Goal: Task Accomplishment & Management: Manage account settings

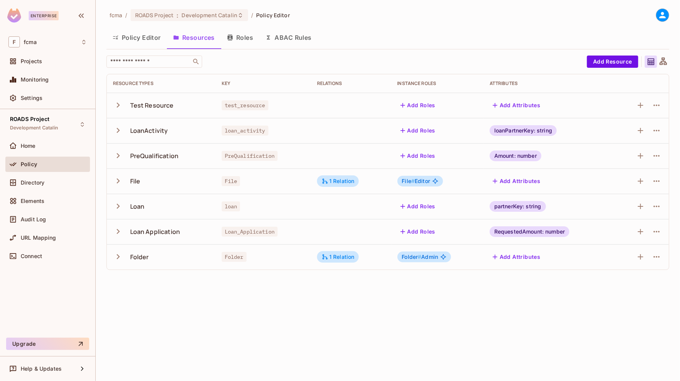
click at [240, 38] on button "Roles" at bounding box center [240, 37] width 38 height 19
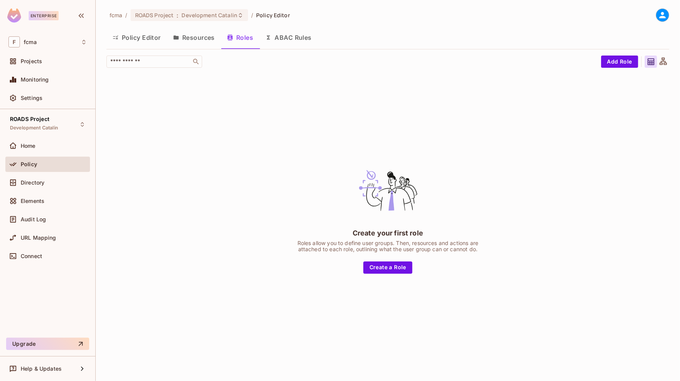
click at [395, 2] on div "fcma / ROADS Project : Development Catalin / Policy Editor Policy Editor Resour…" at bounding box center [388, 190] width 584 height 381
click at [205, 38] on button "Resources" at bounding box center [194, 37] width 54 height 19
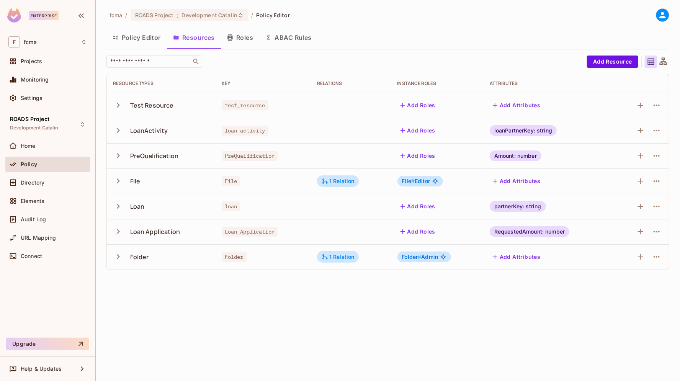
click at [247, 37] on button "Roles" at bounding box center [240, 37] width 38 height 19
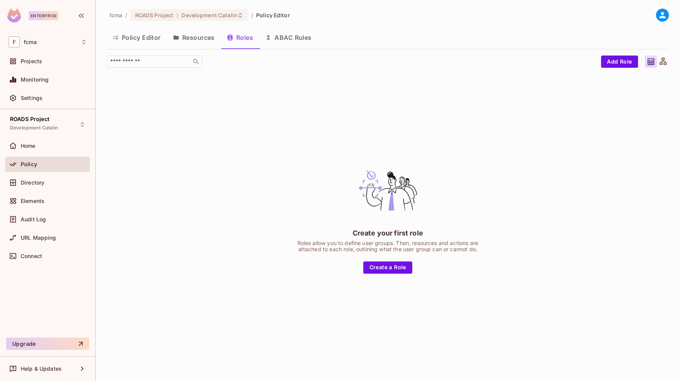
click at [213, 92] on div "Create your first role Roles allow you to define user groups. Then, resources a…" at bounding box center [387, 216] width 563 height 285
click at [24, 284] on div "ROADS Project Development Catalin Home Policy Directory Elements Audit Log URL …" at bounding box center [47, 223] width 95 height 229
click at [205, 39] on button "Resources" at bounding box center [194, 37] width 54 height 19
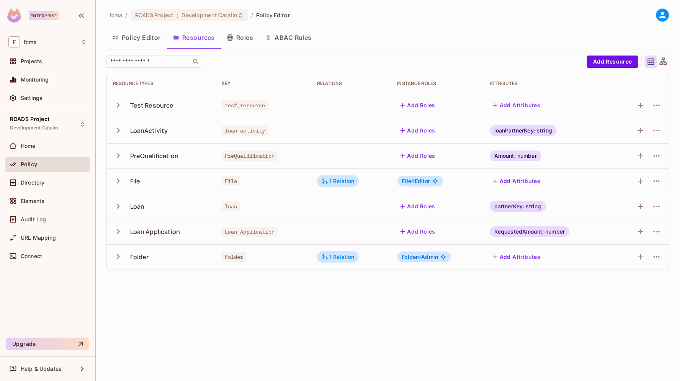
click at [148, 38] on button "Policy Editor" at bounding box center [136, 37] width 61 height 19
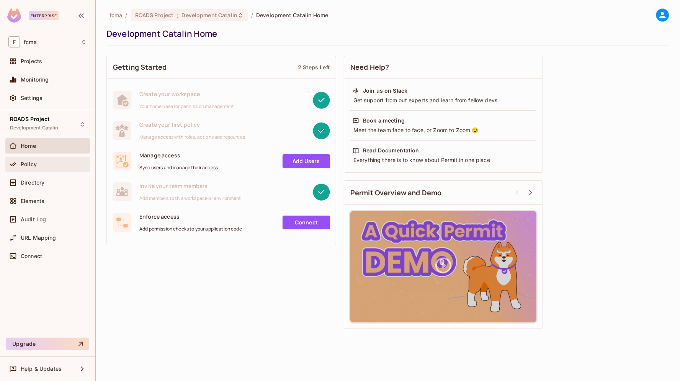
click at [29, 164] on span "Policy" at bounding box center [29, 164] width 16 height 6
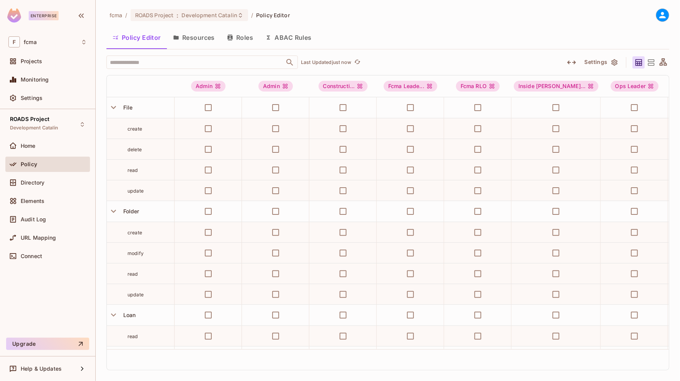
click at [245, 35] on button "Roles" at bounding box center [240, 37] width 38 height 19
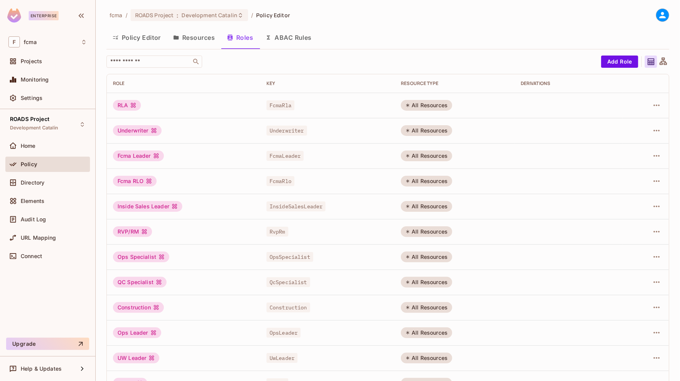
click at [149, 36] on button "Policy Editor" at bounding box center [136, 37] width 61 height 19
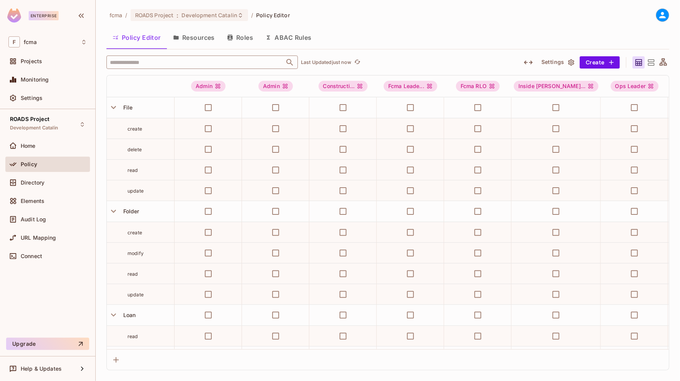
click at [143, 61] on input "text" at bounding box center [195, 62] width 175 height 13
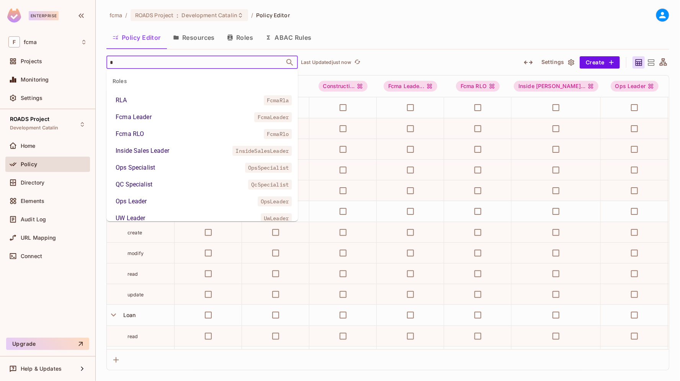
type input "**"
click at [129, 168] on div "Admin" at bounding box center [125, 167] width 18 height 9
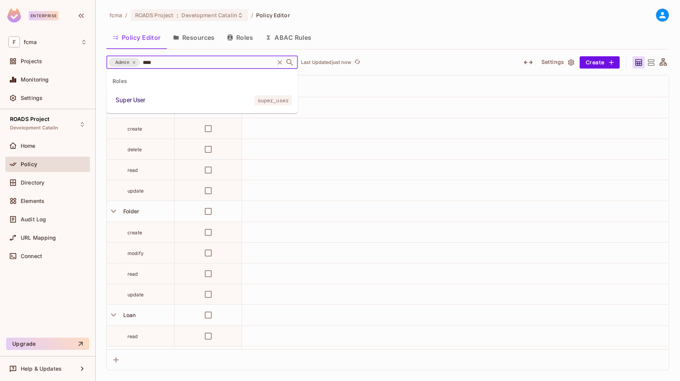
type input "*****"
click at [138, 100] on div "Super User" at bounding box center [131, 100] width 30 height 9
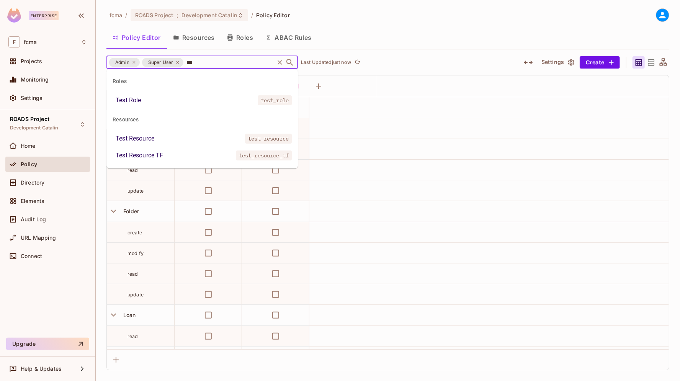
type input "****"
click at [149, 152] on div "Test Resource TF" at bounding box center [139, 155] width 47 height 9
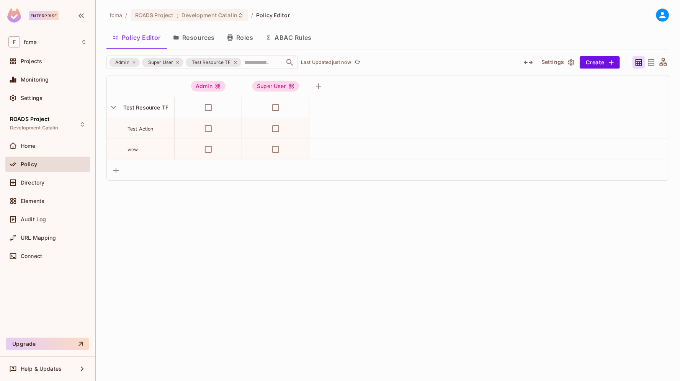
click at [266, 260] on div "fcma / ROADS Project : Development Catalin / Policy Editor Policy Editor Resour…" at bounding box center [388, 190] width 584 height 381
click at [315, 230] on div "fcma / ROADS Project : Development Catalin / Policy Editor Policy Editor Resour…" at bounding box center [388, 190] width 584 height 381
click at [16, 283] on div "ROADS Project Development Catalin Home Policy Directory Elements Audit Log URL …" at bounding box center [47, 223] width 95 height 229
drag, startPoint x: 155, startPoint y: 129, endPoint x: 125, endPoint y: 129, distance: 29.5
click at [125, 129] on div "Test Action" at bounding box center [140, 129] width 67 height 8
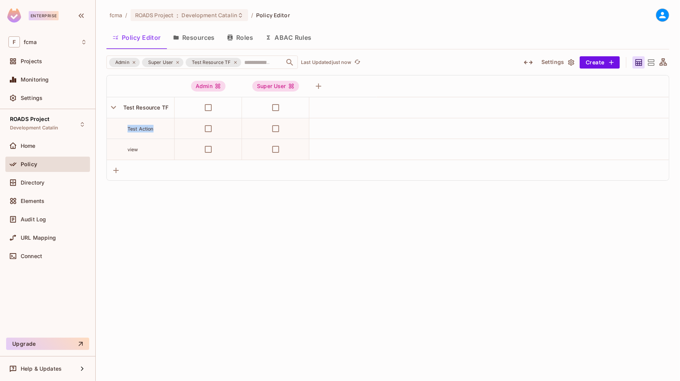
drag, startPoint x: 20, startPoint y: 283, endPoint x: 89, endPoint y: 294, distance: 69.8
click at [20, 283] on div "ROADS Project Development Catalin Home Policy Directory Elements Audit Log URL …" at bounding box center [47, 223] width 95 height 229
click at [217, 242] on div "fcma / ROADS Project : Development Catalin / Policy Editor Policy Editor Resour…" at bounding box center [388, 190] width 584 height 381
click at [174, 239] on div "fcma / ROADS Project : Development Catalin / Policy Editor Policy Editor Resour…" at bounding box center [388, 190] width 584 height 381
click at [18, 295] on div "ROADS Project Development Catalin Home Policy Directory Elements Audit Log URL …" at bounding box center [47, 223] width 95 height 229
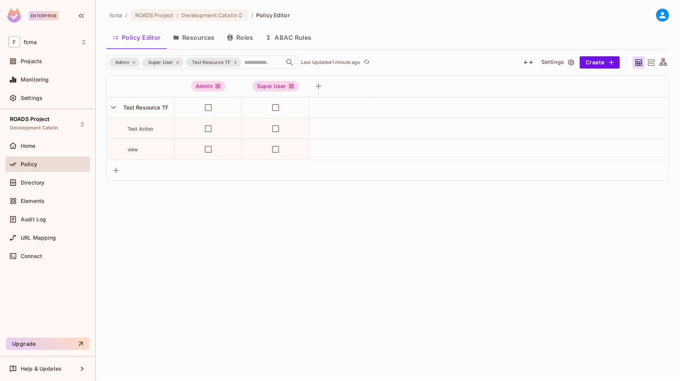
click at [178, 232] on div "fcma / ROADS Project : Development Catalin / Policy Editor Policy Editor Resour…" at bounding box center [388, 190] width 584 height 381
click at [204, 86] on div "Admin" at bounding box center [208, 86] width 34 height 11
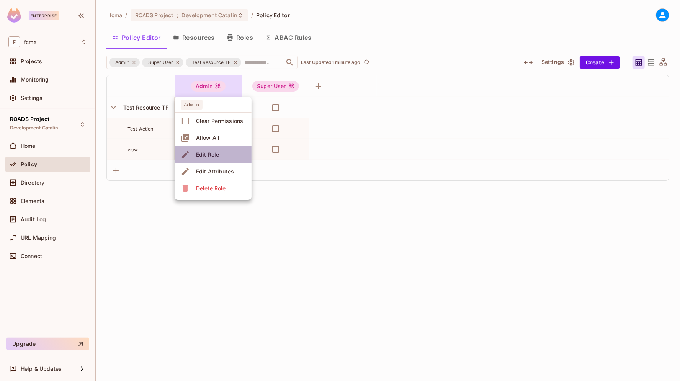
click at [208, 156] on div "Edit Role" at bounding box center [207, 155] width 23 height 8
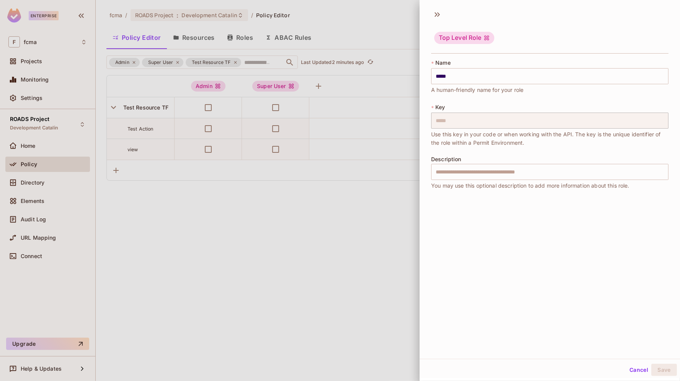
click at [19, 288] on div at bounding box center [340, 190] width 680 height 381
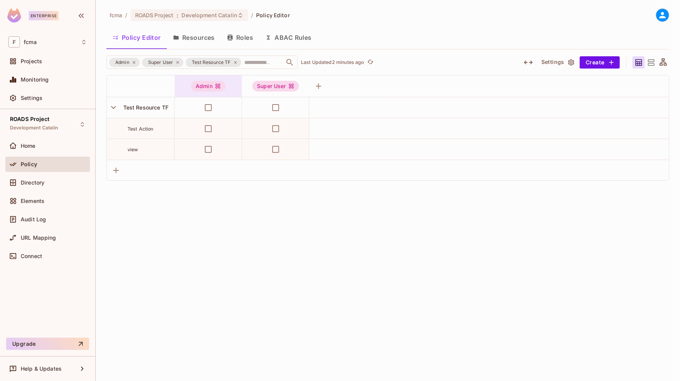
click at [207, 86] on div "Admin" at bounding box center [208, 86] width 34 height 11
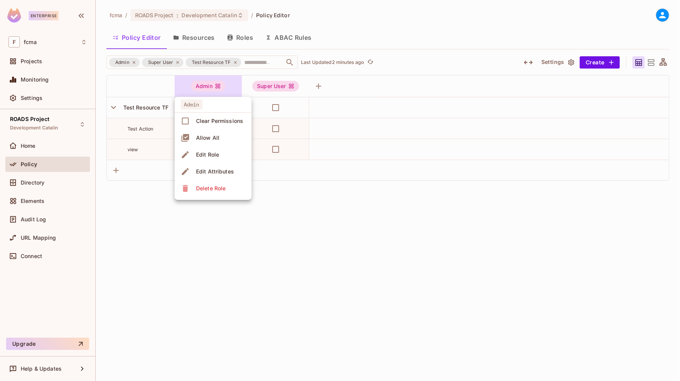
click at [214, 153] on div "Edit Role" at bounding box center [207, 155] width 23 height 8
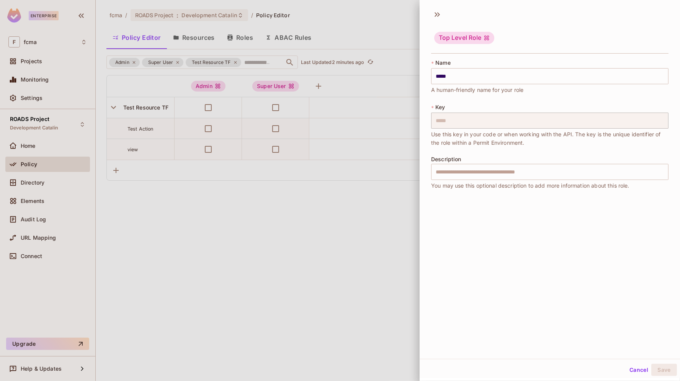
click at [424, 121] on div "* Name ***** ​ A human-friendly name for your role * Key ***** ​ Use this key i…" at bounding box center [550, 127] width 260 height 143
click at [632, 369] on button "Cancel" at bounding box center [639, 370] width 25 height 12
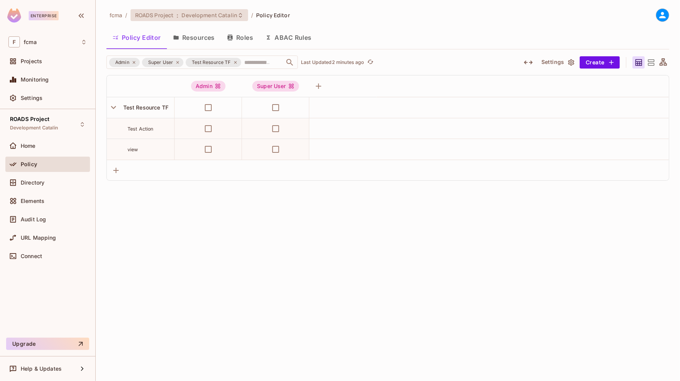
click at [228, 12] on span "Development Catalin" at bounding box center [210, 14] width 56 height 7
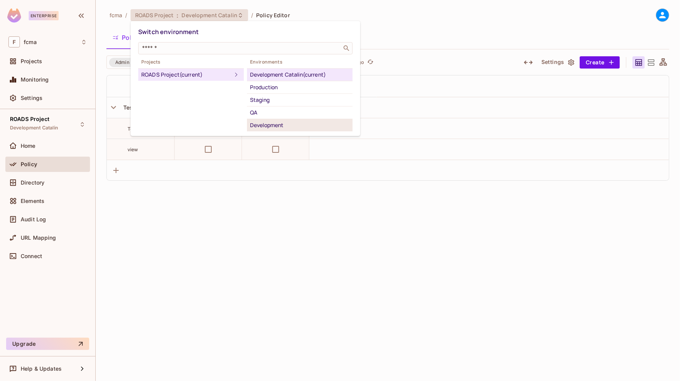
click at [268, 124] on div "Development" at bounding box center [300, 125] width 100 height 9
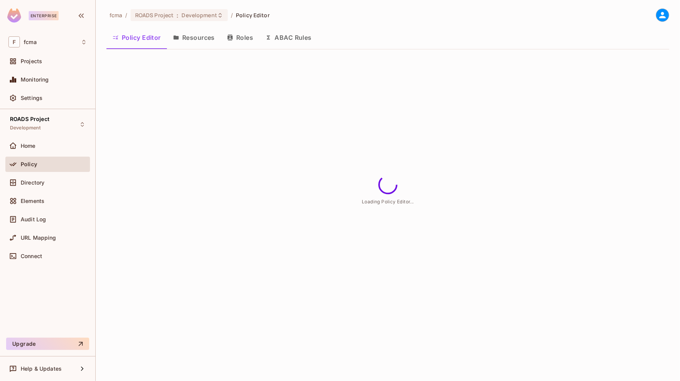
click at [202, 37] on button "Resources" at bounding box center [194, 37] width 54 height 19
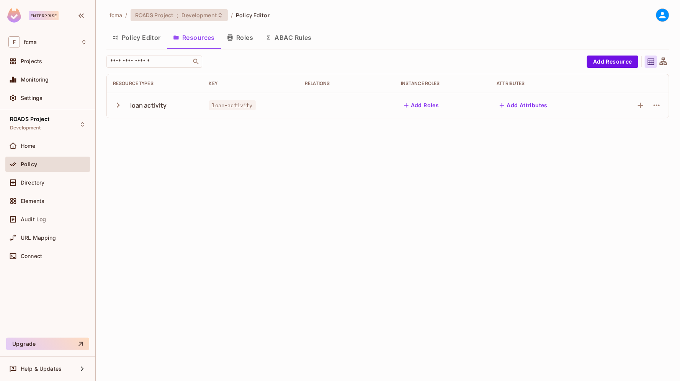
click at [221, 14] on icon at bounding box center [220, 15] width 6 height 6
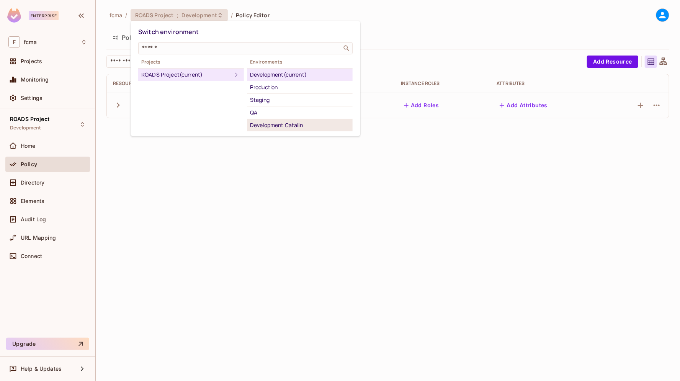
click at [278, 126] on div "Development Catalin" at bounding box center [300, 125] width 100 height 9
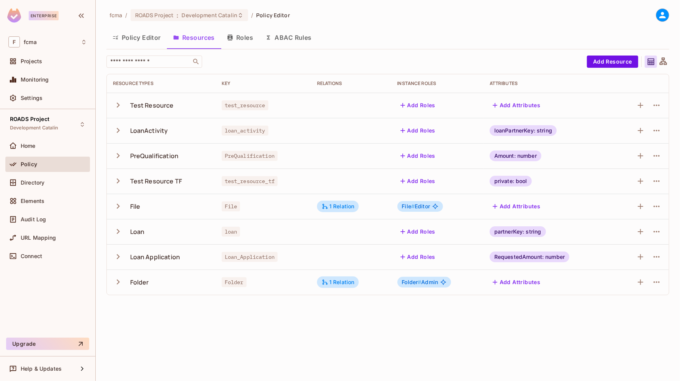
click at [116, 104] on icon "button" at bounding box center [118, 105] width 10 height 10
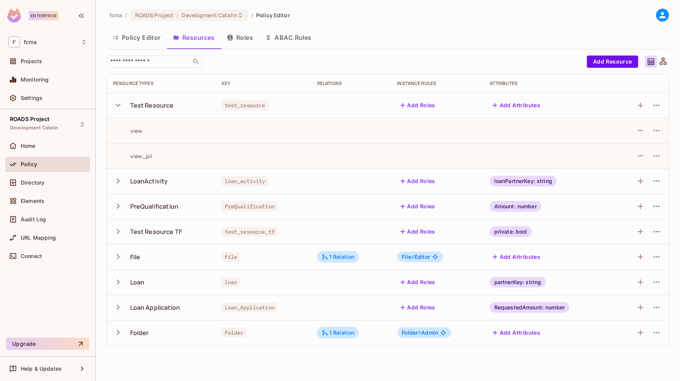
click at [116, 104] on icon "button" at bounding box center [118, 105] width 10 height 10
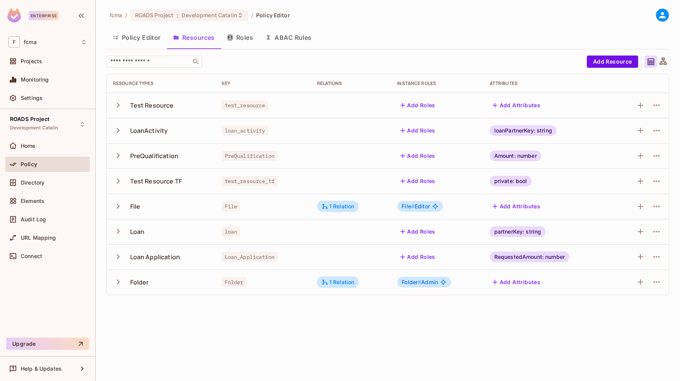
click at [119, 179] on icon "button" at bounding box center [118, 181] width 10 height 10
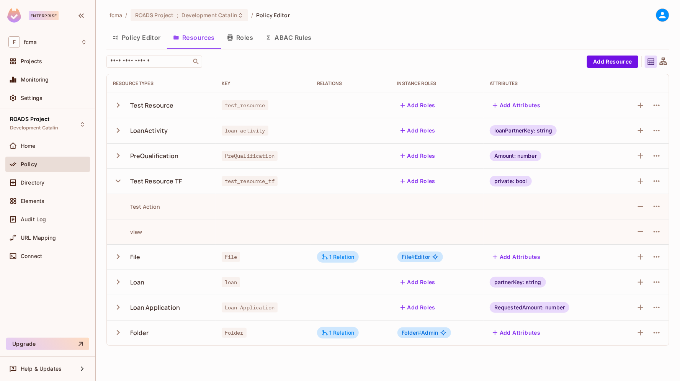
click at [118, 180] on icon "button" at bounding box center [118, 181] width 10 height 10
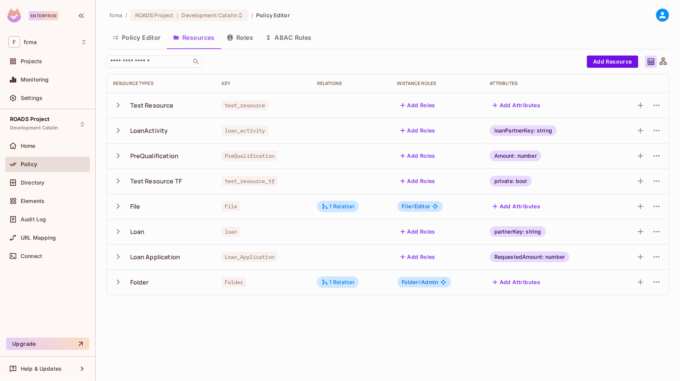
click at [243, 39] on button "Roles" at bounding box center [240, 37] width 38 height 19
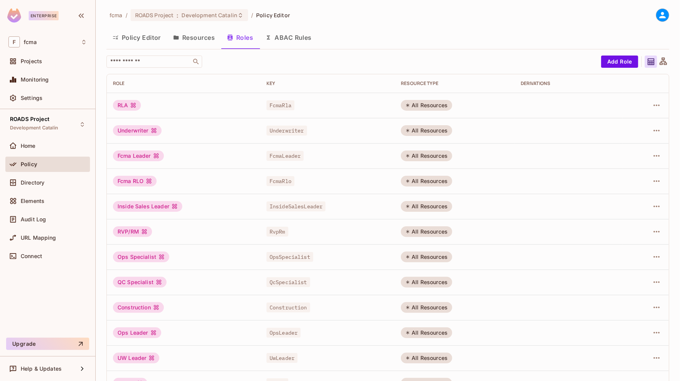
scroll to position [122, 0]
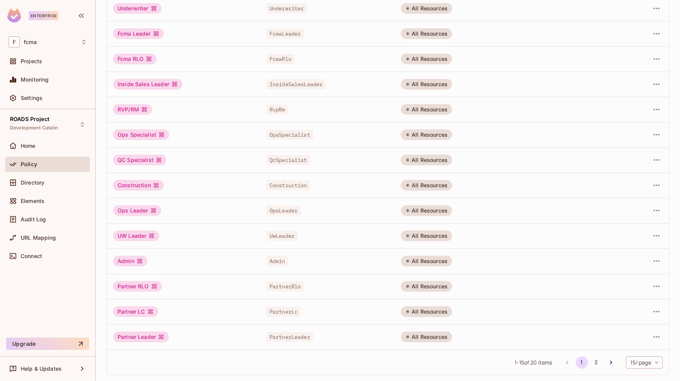
drag, startPoint x: 435, startPoint y: 254, endPoint x: 442, endPoint y: 254, distance: 7.7
click at [440, 254] on tr "Admin Admin All Resources" at bounding box center [388, 261] width 562 height 25
click at [276, 260] on span "Admin" at bounding box center [278, 261] width 22 height 10
click at [591, 363] on button "2" at bounding box center [597, 363] width 12 height 12
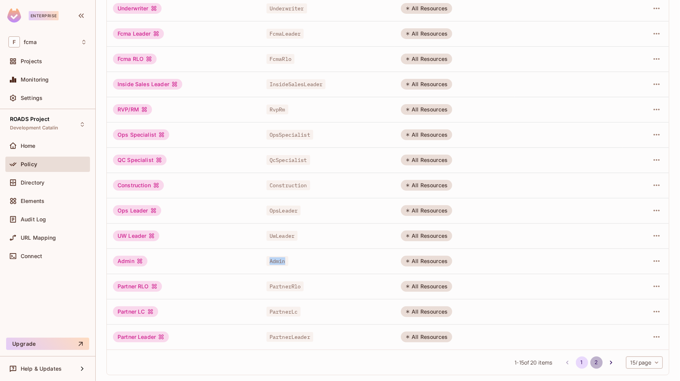
scroll to position [0, 0]
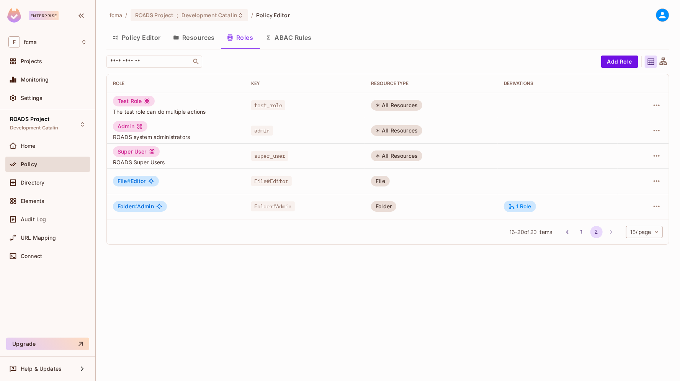
click at [265, 130] on span "admin" at bounding box center [262, 131] width 22 height 10
click at [125, 126] on div "Admin" at bounding box center [130, 126] width 34 height 11
click at [263, 129] on span "admin" at bounding box center [262, 131] width 22 height 10
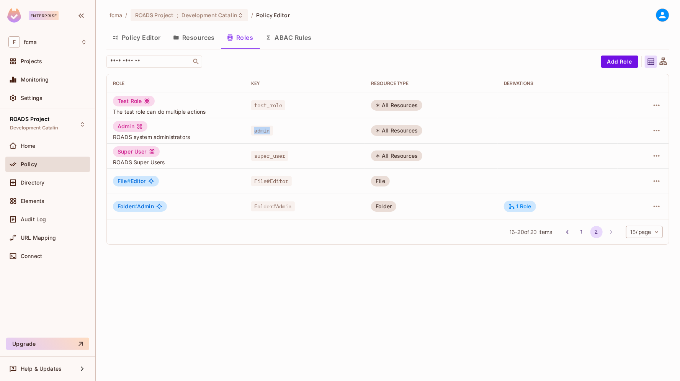
click at [263, 129] on span "admin" at bounding box center [262, 131] width 22 height 10
click at [145, 39] on button "Policy Editor" at bounding box center [136, 37] width 61 height 19
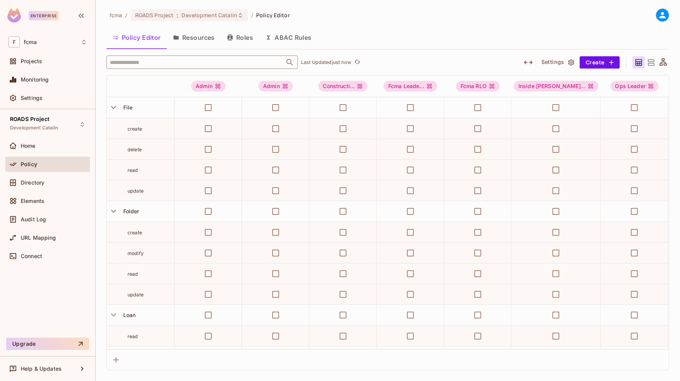
click at [162, 62] on input "text" at bounding box center [195, 62] width 175 height 13
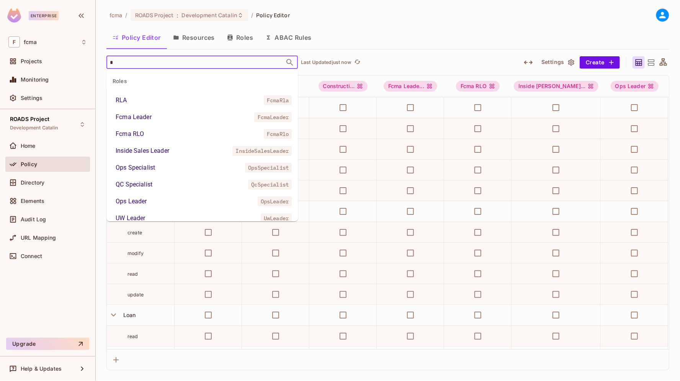
type input "**"
click at [147, 199] on li "Admin admin" at bounding box center [202, 202] width 192 height 14
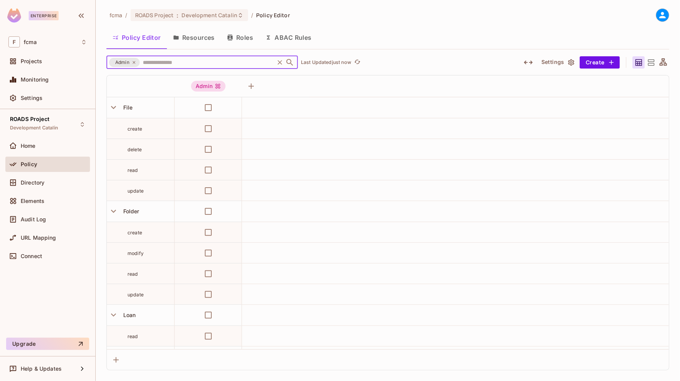
click at [155, 61] on input "text" at bounding box center [207, 62] width 132 height 13
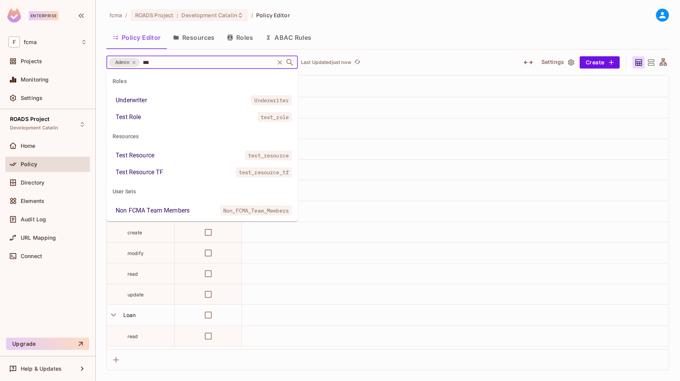
type input "****"
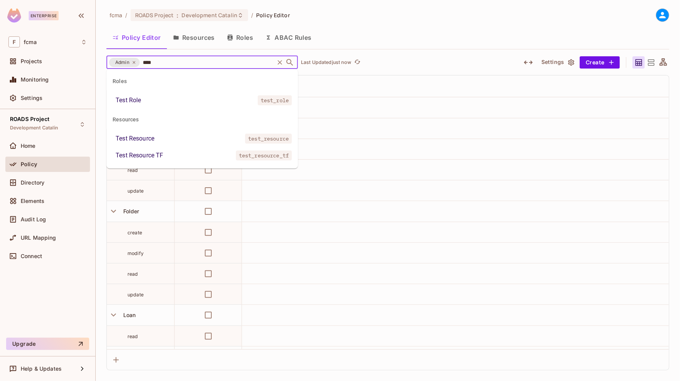
click at [155, 154] on div "Test Resource TF" at bounding box center [139, 155] width 47 height 9
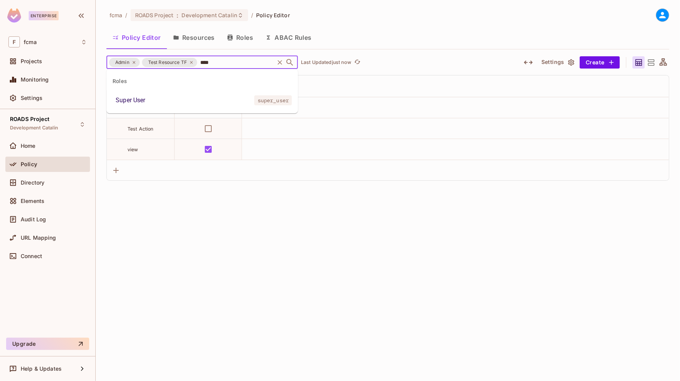
type input "*****"
click at [141, 100] on div "Super User" at bounding box center [131, 100] width 30 height 9
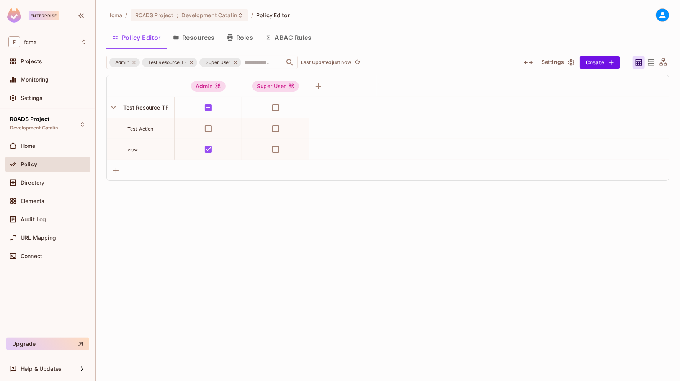
click at [9, 303] on div "ROADS Project Development Catalin Home Policy Directory Elements Audit Log URL …" at bounding box center [47, 223] width 95 height 229
click at [654, 371] on button "Save Changes" at bounding box center [650, 369] width 47 height 12
click at [111, 262] on div "fcma / ROADS Project : Development Catalin / Policy Editor Policy Editor Resour…" at bounding box center [388, 190] width 584 height 381
click at [310, 234] on div "fcma / ROADS Project : Development Catalin / Policy Editor Policy Editor Resour…" at bounding box center [388, 190] width 584 height 381
click at [106, 253] on div "fcma / ROADS Project : Development Catalin / Policy Editor Policy Editor Resour…" at bounding box center [388, 190] width 584 height 381
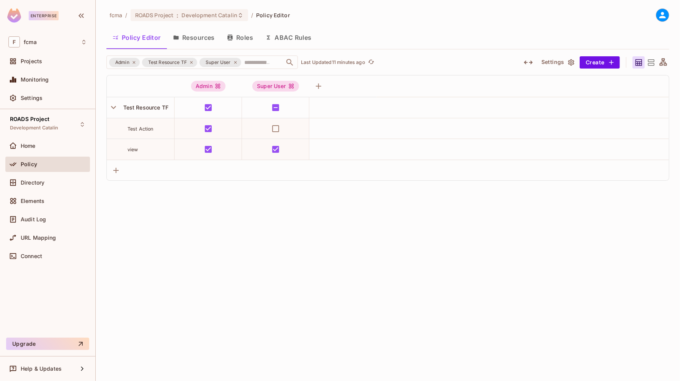
click at [45, 288] on div "ROADS Project Development Catalin Home Policy Directory Elements Audit Log URL …" at bounding box center [47, 223] width 95 height 229
drag, startPoint x: 56, startPoint y: 295, endPoint x: 103, endPoint y: 292, distance: 47.6
click at [56, 295] on div "ROADS Project Development Catalin Home Policy Directory Elements Audit Log URL …" at bounding box center [47, 223] width 95 height 229
click at [124, 271] on div "fcma / ROADS Project : Development Catalin / Policy Editor Policy Editor Resour…" at bounding box center [388, 190] width 584 height 381
drag, startPoint x: 154, startPoint y: 128, endPoint x: 127, endPoint y: 128, distance: 27.2
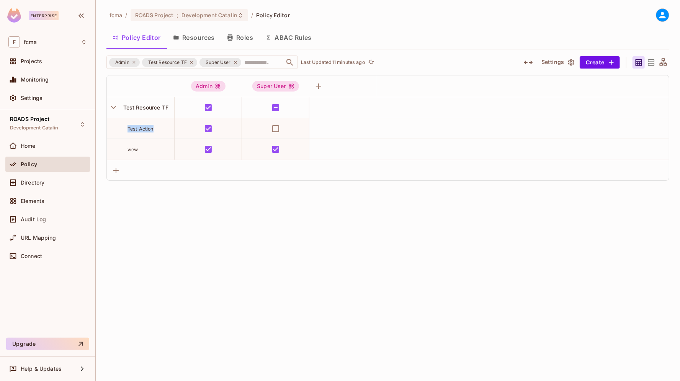
click at [127, 128] on div "Test Action" at bounding box center [140, 129] width 67 height 8
click at [207, 40] on button "Resources" at bounding box center [194, 37] width 54 height 19
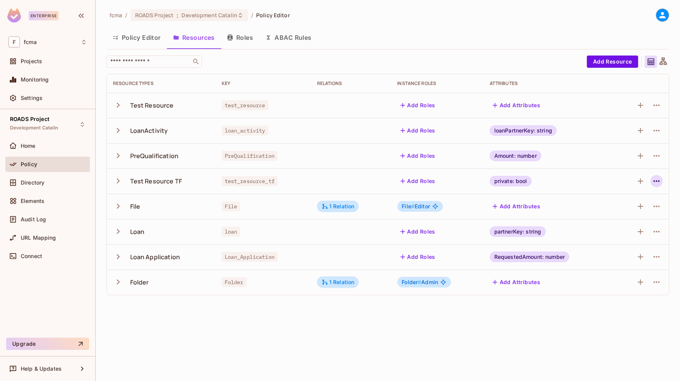
click at [658, 182] on icon "button" at bounding box center [656, 181] width 9 height 9
click at [624, 212] on div "Edit Resource" at bounding box center [624, 212] width 36 height 8
click at [658, 183] on icon "button" at bounding box center [656, 181] width 9 height 9
click at [624, 211] on div "Edit Resource" at bounding box center [624, 212] width 36 height 8
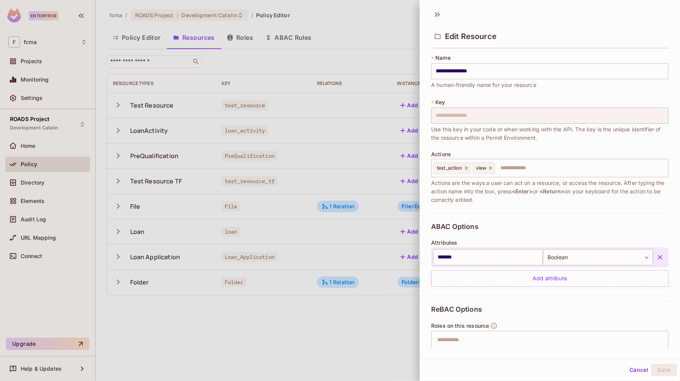
click at [51, 292] on div at bounding box center [340, 190] width 680 height 381
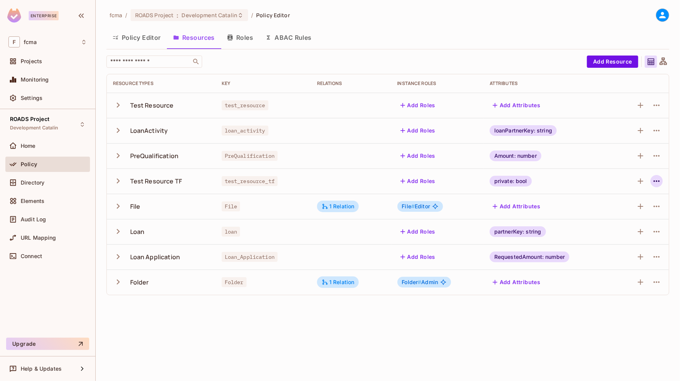
click at [657, 180] on icon "button" at bounding box center [656, 181] width 9 height 9
click at [627, 210] on div "Edit Resource" at bounding box center [624, 212] width 36 height 8
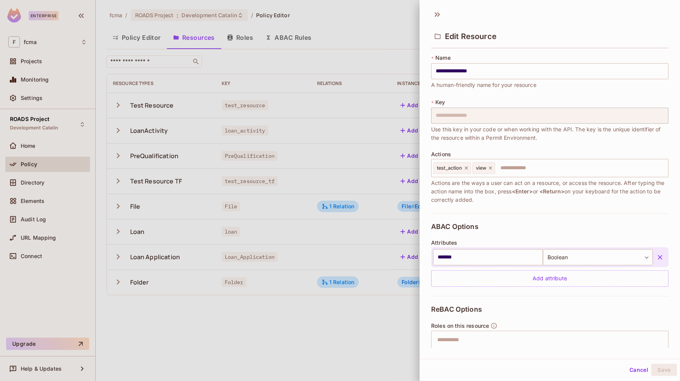
click at [41, 280] on div at bounding box center [340, 190] width 680 height 381
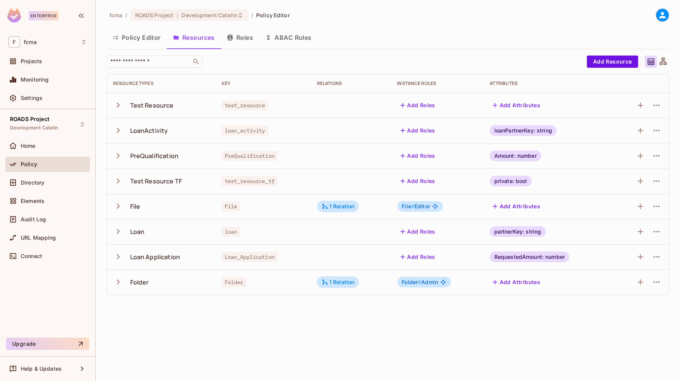
click at [103, 5] on div "fcma / ROADS Project : Development Catalin / Policy Editor Policy Editor Resour…" at bounding box center [388, 190] width 584 height 381
click at [57, 290] on div "ROADS Project Development Catalin Home Policy Directory Elements Audit Log URL …" at bounding box center [47, 223] width 95 height 229
click at [409, 335] on div "fcma / ROADS Project : Development Catalin / Policy Editor Policy Editor Resour…" at bounding box center [388, 190] width 584 height 381
click at [342, 322] on div "fcma / ROADS Project : Development Catalin / Policy Editor Policy Editor Resour…" at bounding box center [388, 190] width 584 height 381
click at [119, 205] on icon "button" at bounding box center [118, 206] width 10 height 10
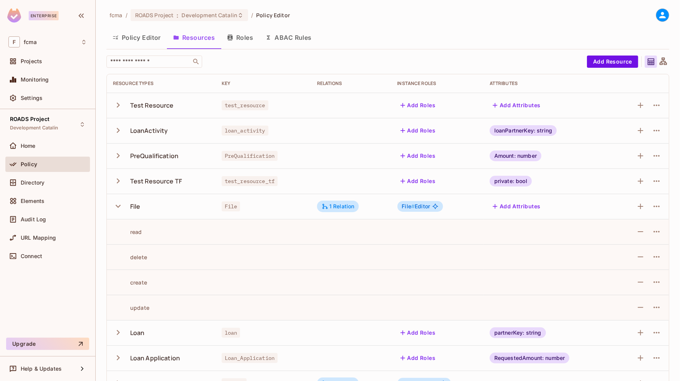
click at [117, 206] on icon "button" at bounding box center [118, 206] width 5 height 3
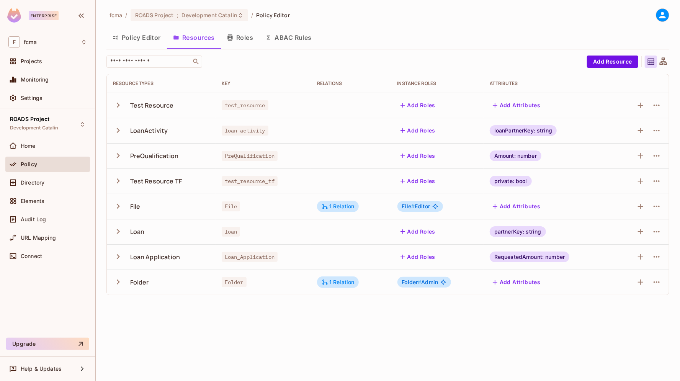
click at [344, 319] on div "fcma / ROADS Project : Development Catalin / Policy Editor Policy Editor Resour…" at bounding box center [388, 190] width 584 height 381
drag, startPoint x: 51, startPoint y: 293, endPoint x: 70, endPoint y: 266, distance: 33.3
click at [51, 293] on div "ROADS Project Development Catalin Home Policy Directory Elements Audit Log URL …" at bounding box center [47, 223] width 95 height 229
